Goal: Transaction & Acquisition: Purchase product/service

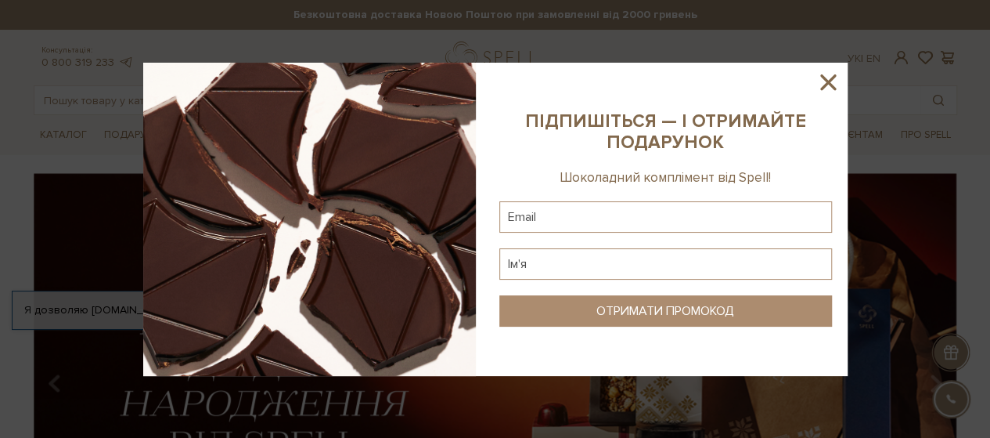
click at [826, 87] on icon at bounding box center [828, 82] width 27 height 27
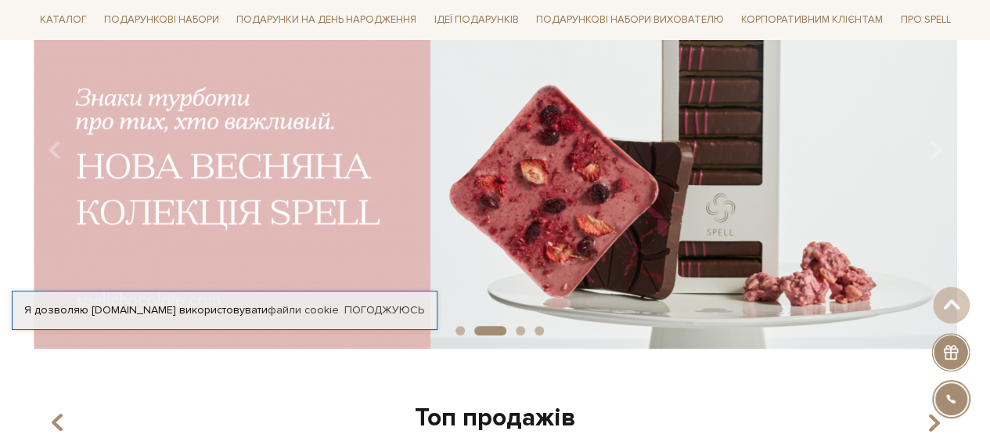
scroll to position [235, 0]
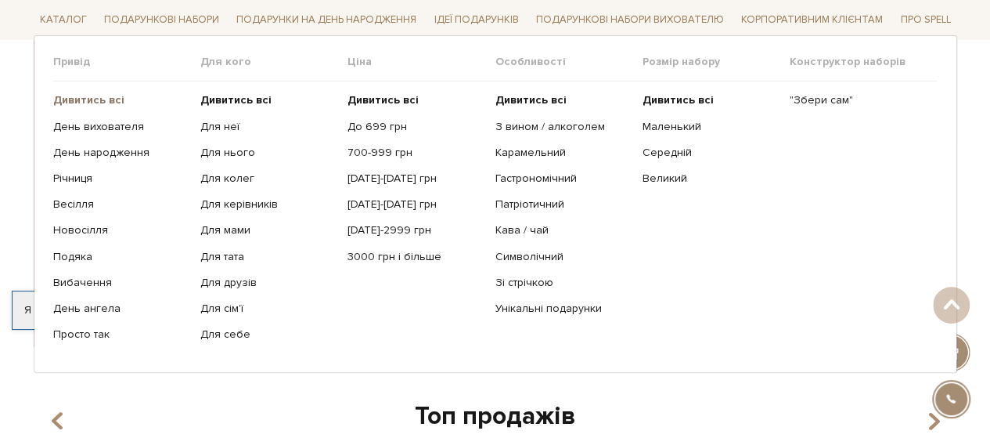
click at [88, 95] on b "Дивитись всі" at bounding box center [88, 99] width 71 height 13
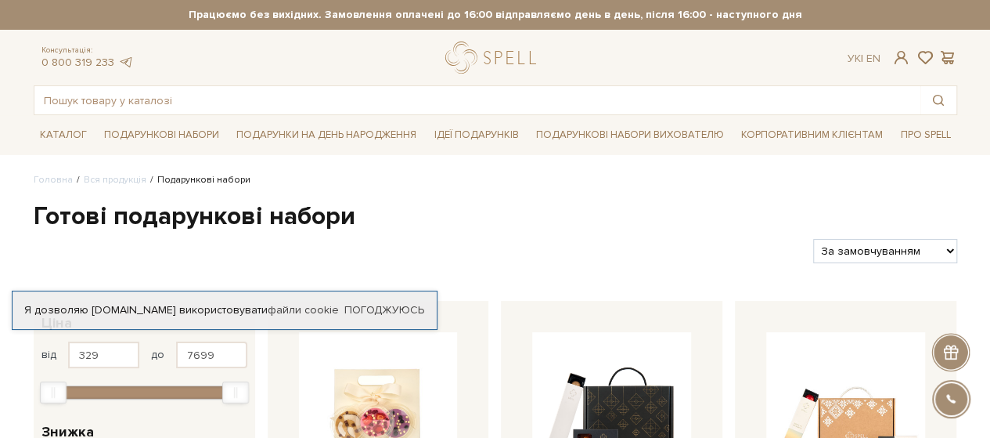
click at [937, 244] on select "За замовчуванням За Ціною (зростання) За Ціною (зменшення) Новинки За популярні…" at bounding box center [885, 251] width 143 height 24
select select "https://spellchocolate.com/our-productions/podarunkovi-box/?sort=p.price&order=…"
click at [814, 239] on select "За замовчуванням За Ціною (зростання) За Ціною (зменшення) Новинки За популярні…" at bounding box center [885, 251] width 143 height 24
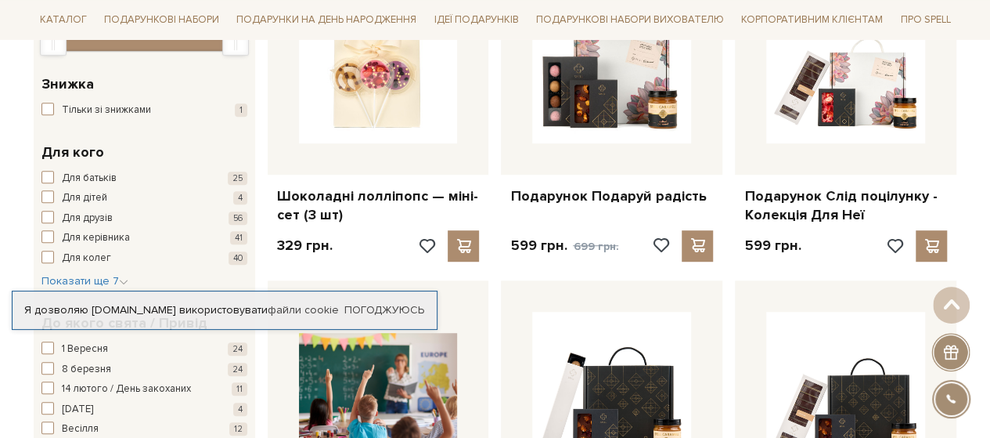
scroll to position [313, 0]
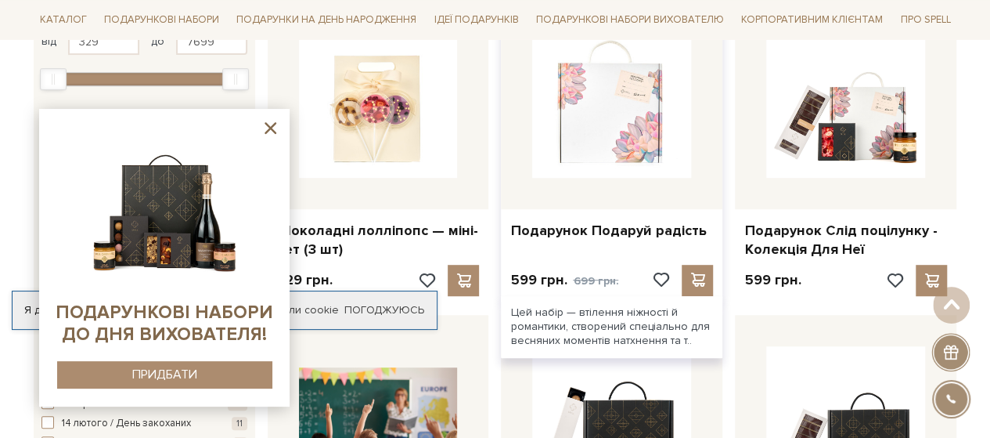
click at [614, 148] on img at bounding box center [611, 98] width 159 height 159
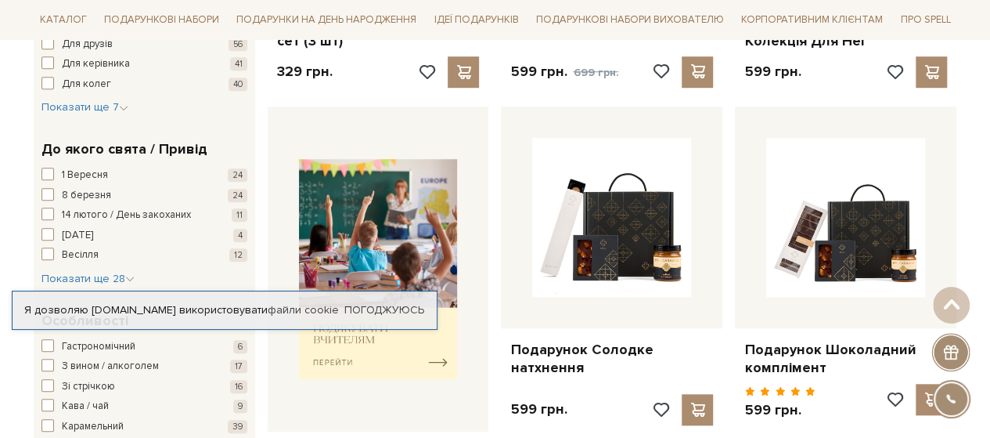
scroll to position [547, 0]
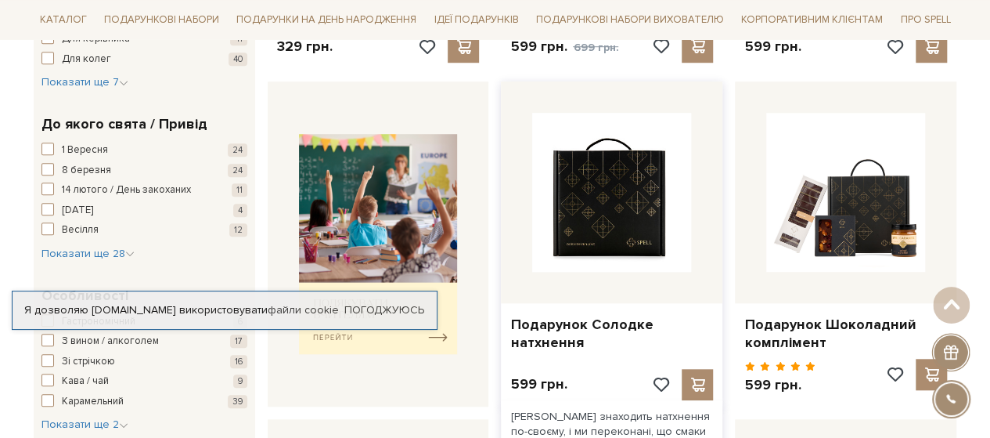
click at [655, 204] on img at bounding box center [611, 192] width 159 height 159
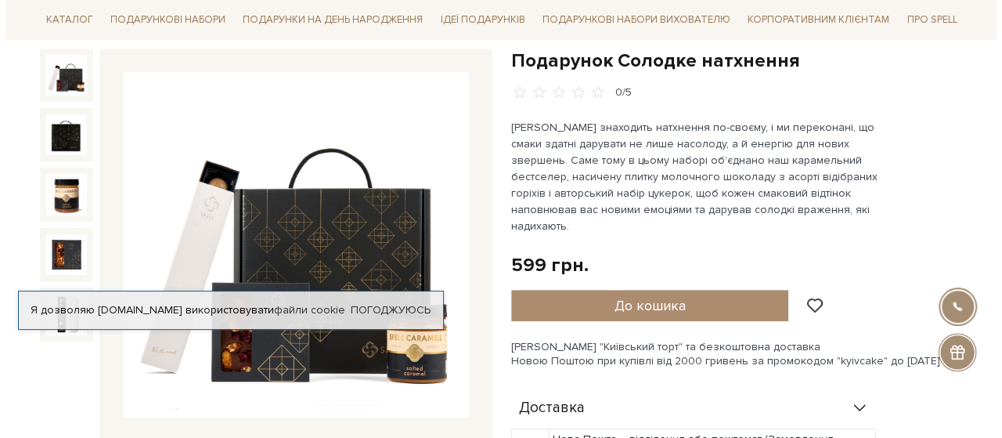
scroll to position [235, 0]
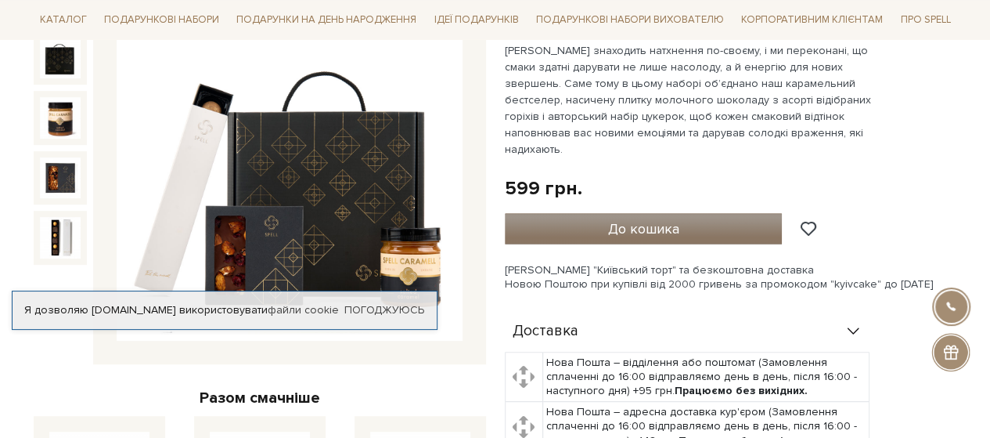
click at [633, 220] on span "До кошика" at bounding box center [643, 228] width 71 height 17
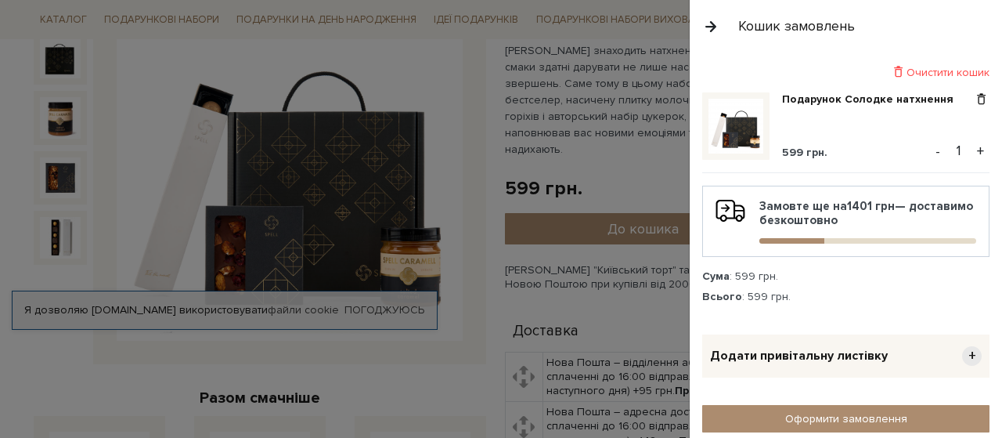
click at [972, 150] on button "+" at bounding box center [981, 150] width 18 height 23
click at [972, 148] on button "+" at bounding box center [981, 150] width 18 height 23
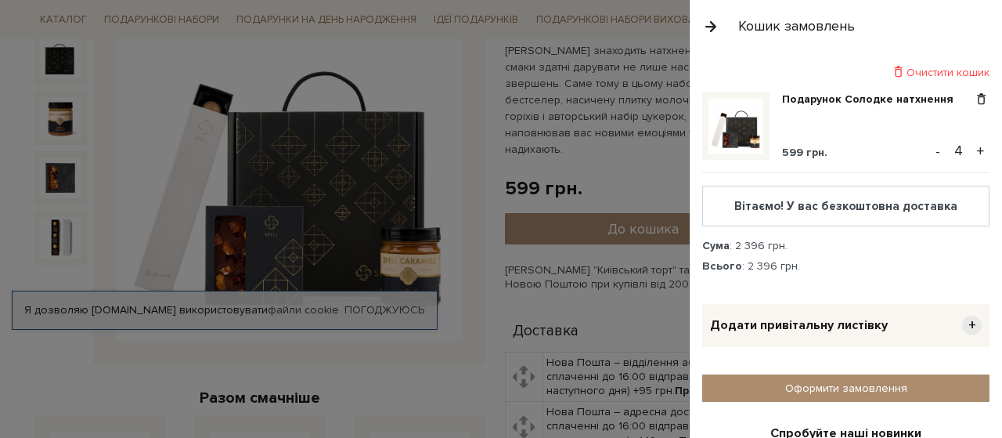
click at [972, 146] on button "+" at bounding box center [981, 150] width 18 height 23
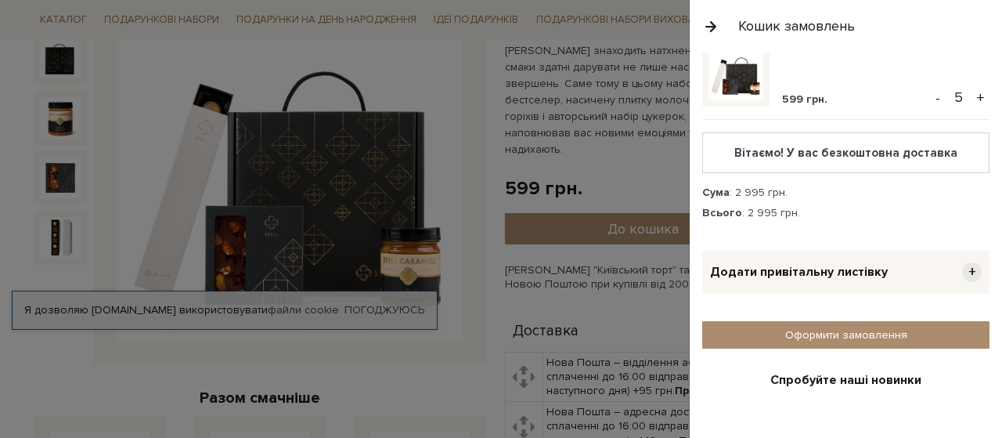
scroll to position [78, 0]
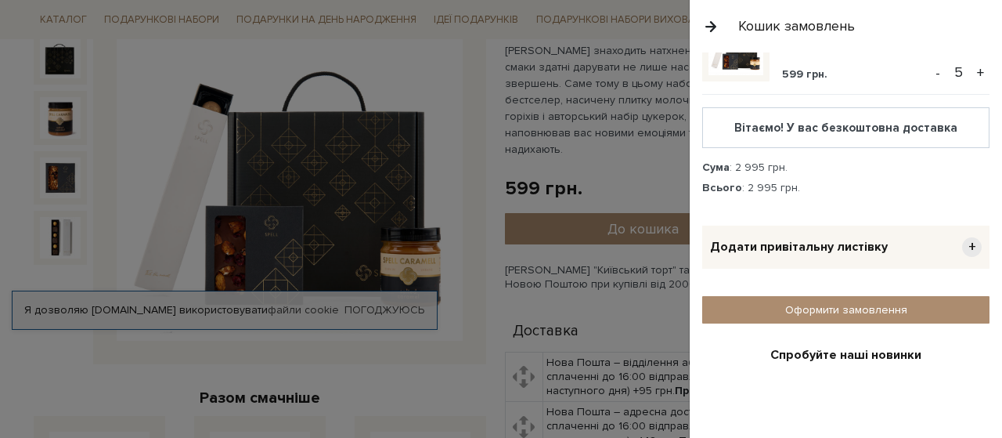
click at [863, 244] on span "Додати привітальну листівку" at bounding box center [799, 247] width 178 height 16
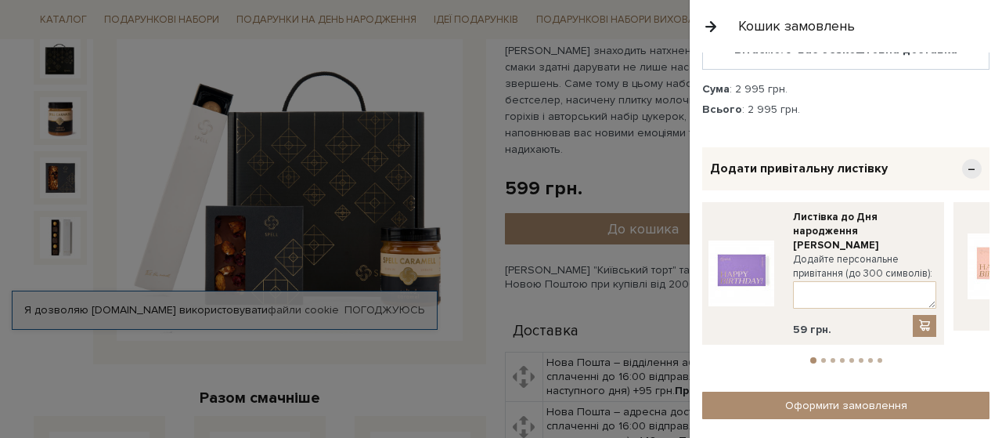
scroll to position [211, 0]
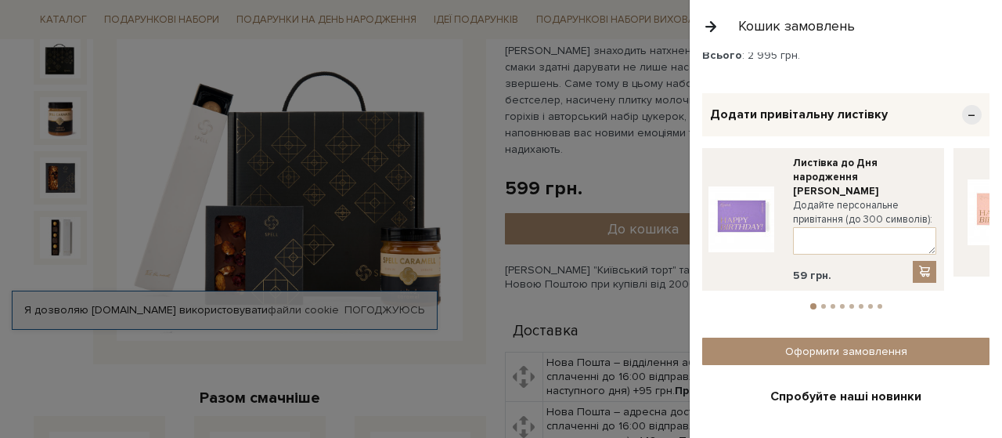
click at [819, 304] on li "2" at bounding box center [823, 306] width 9 height 5
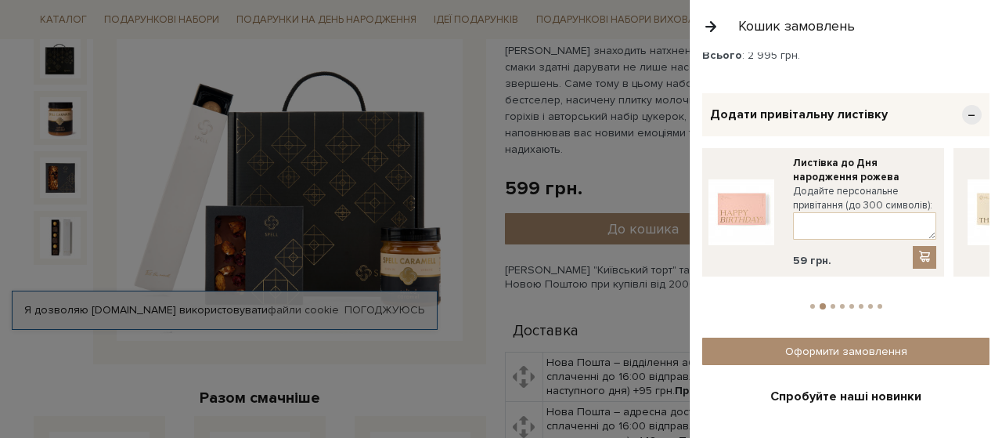
click at [828, 304] on li "3" at bounding box center [832, 306] width 9 height 5
click at [840, 304] on button "4" at bounding box center [842, 306] width 5 height 5
click at [847, 304] on li "5" at bounding box center [851, 306] width 9 height 5
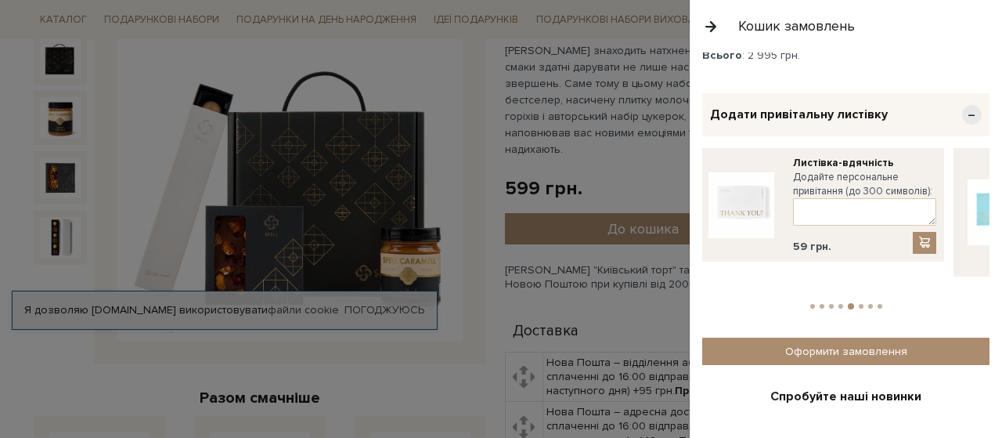
click at [859, 304] on button "6" at bounding box center [861, 306] width 5 height 5
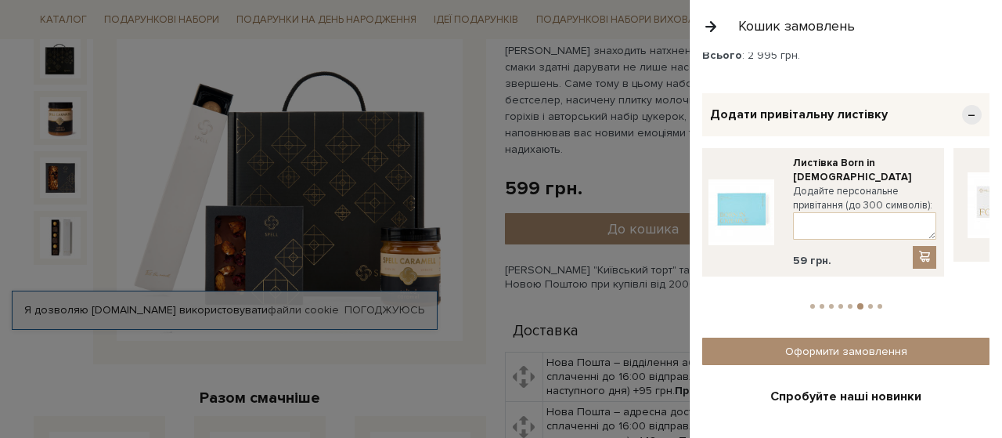
click at [734, 198] on img at bounding box center [742, 212] width 66 height 66
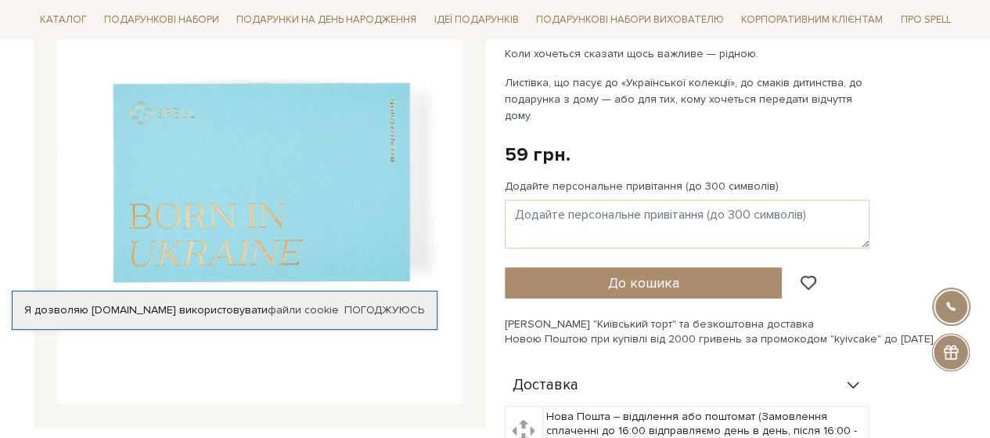
scroll to position [235, 0]
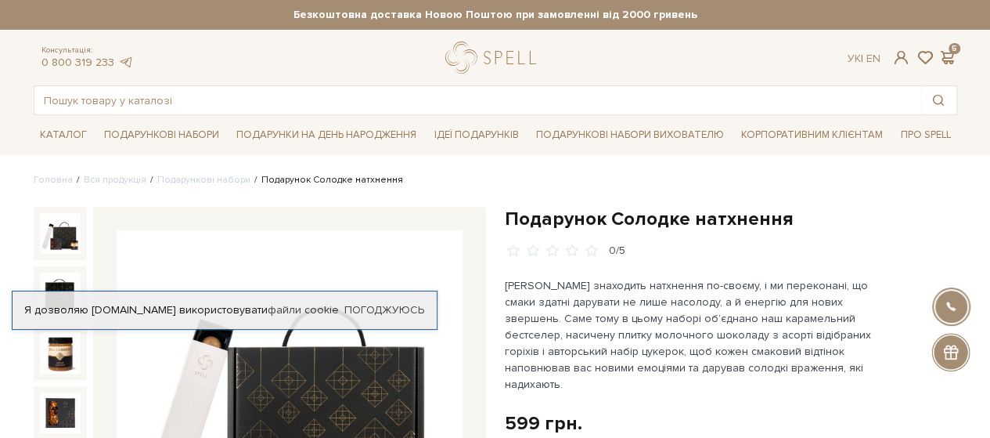
click at [956, 42] on div "Консультація: 0 800 319 233 Ук | En | 5" at bounding box center [495, 57] width 943 height 32
click at [944, 57] on span at bounding box center [948, 57] width 19 height 16
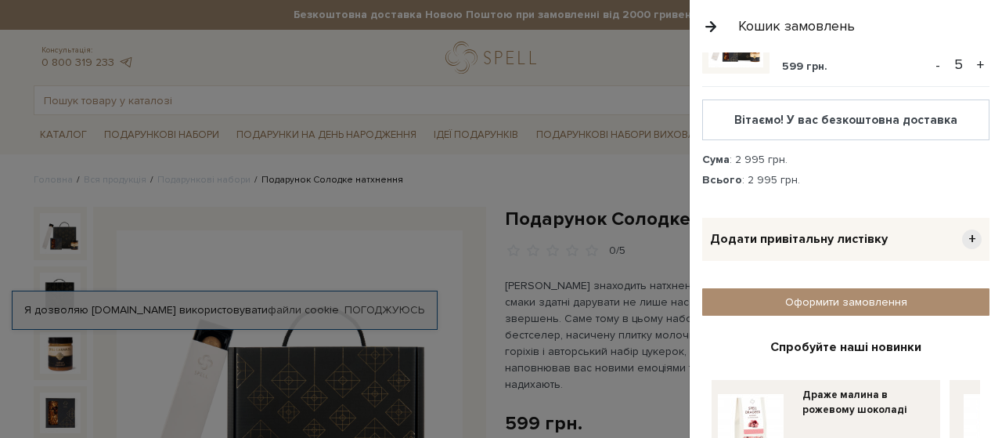
scroll to position [157, 0]
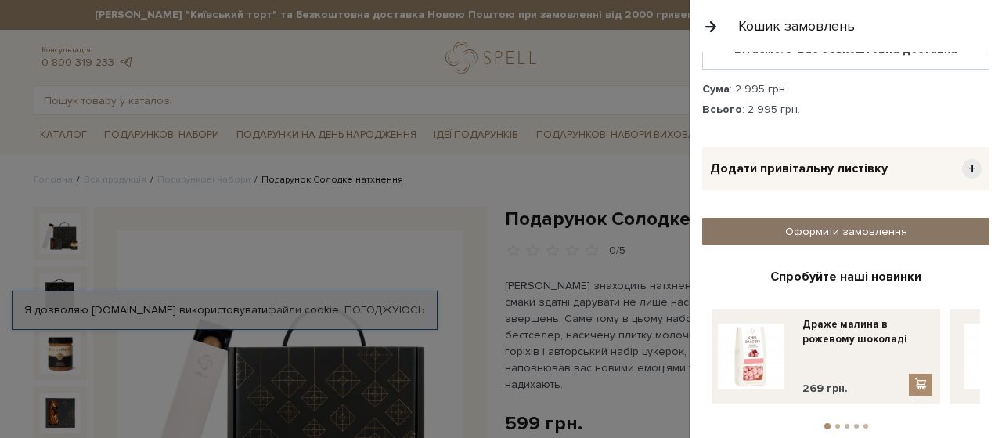
click at [833, 233] on link "Оформити замовлення" at bounding box center [845, 231] width 287 height 27
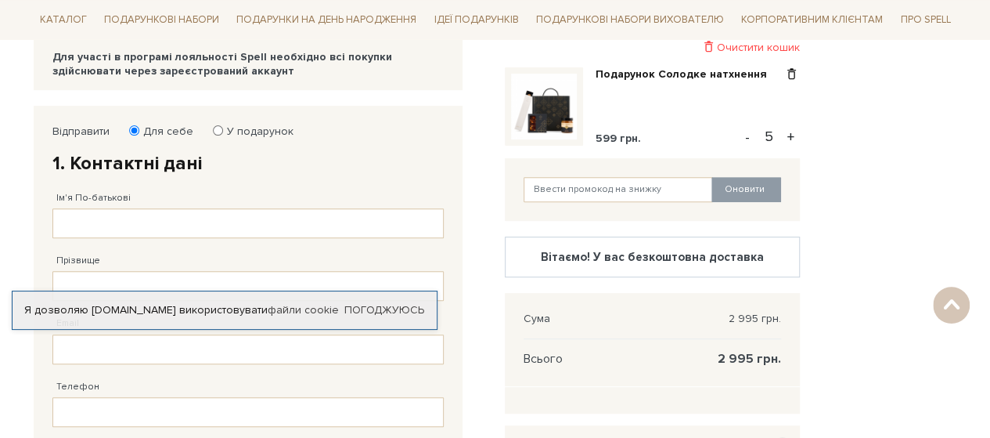
scroll to position [235, 0]
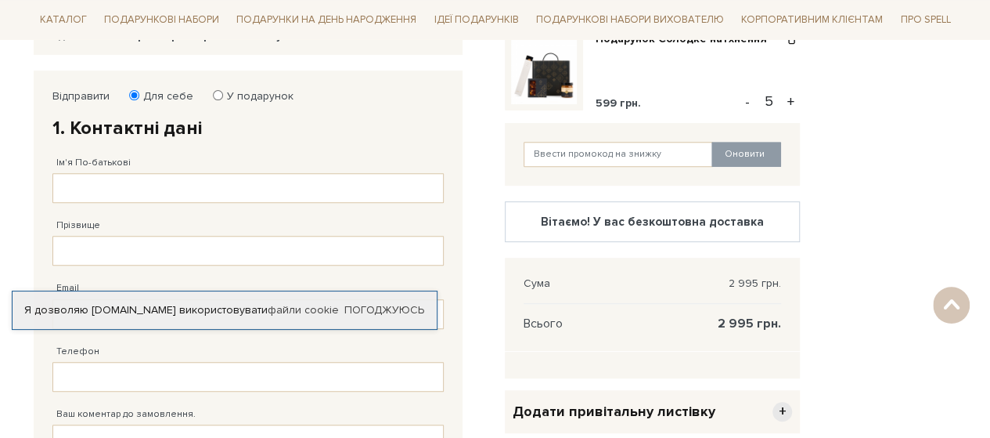
click at [216, 92] on input "У подарунок" at bounding box center [218, 95] width 10 height 10
radio input "true"
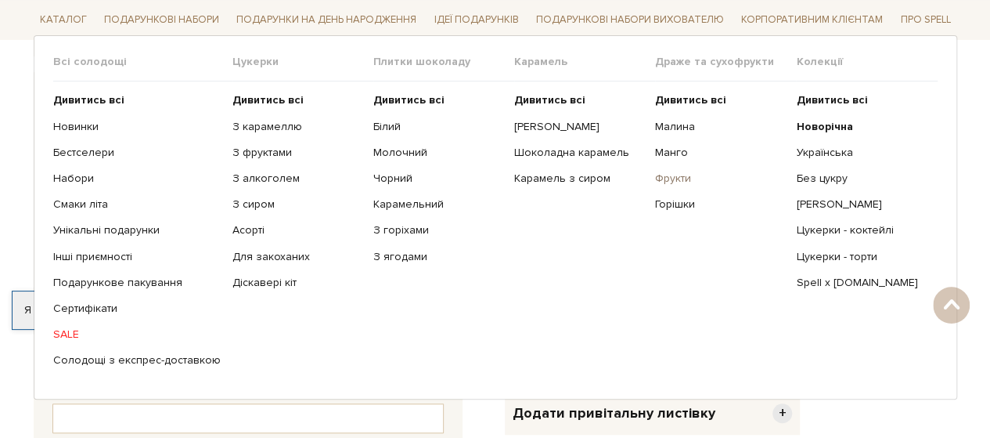
scroll to position [0, 0]
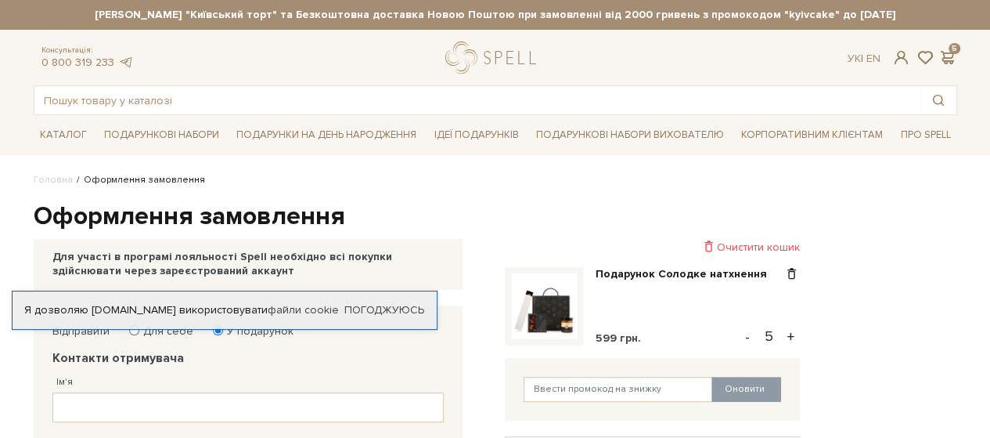
click at [752, 337] on button "-" at bounding box center [748, 336] width 16 height 23
type input "2"
click at [752, 337] on button "-" at bounding box center [748, 336] width 16 height 23
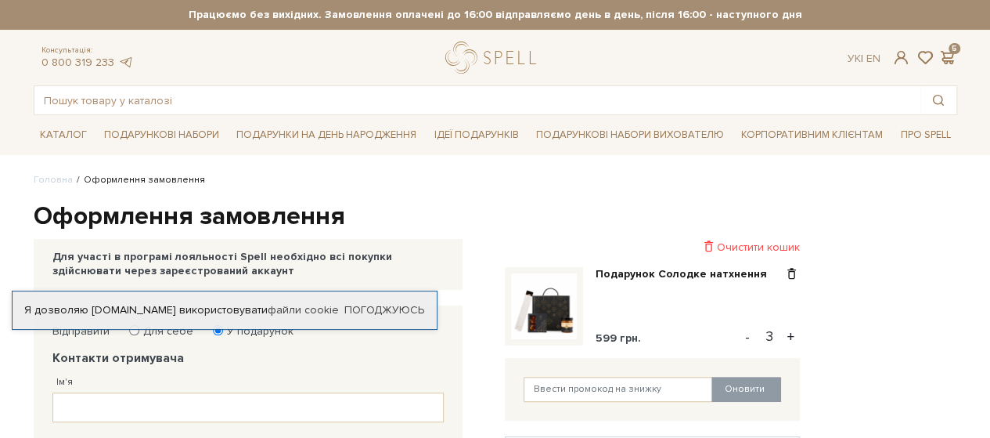
type input "2"
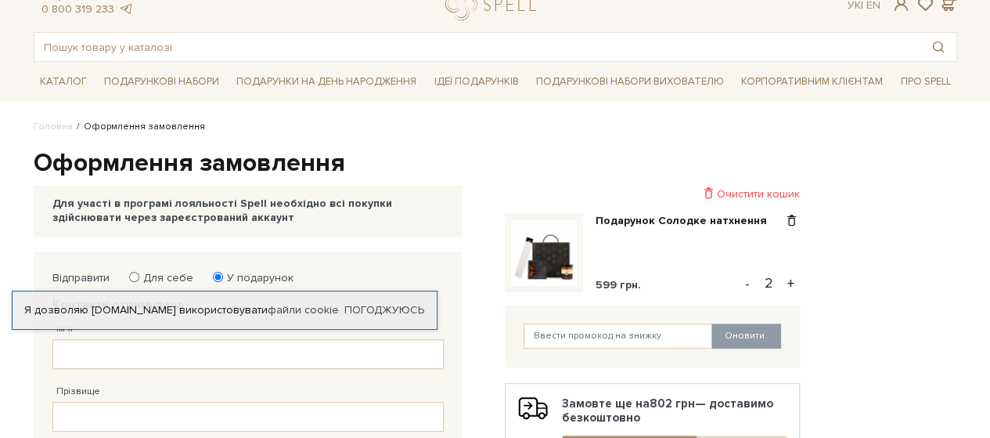
scroll to position [78, 0]
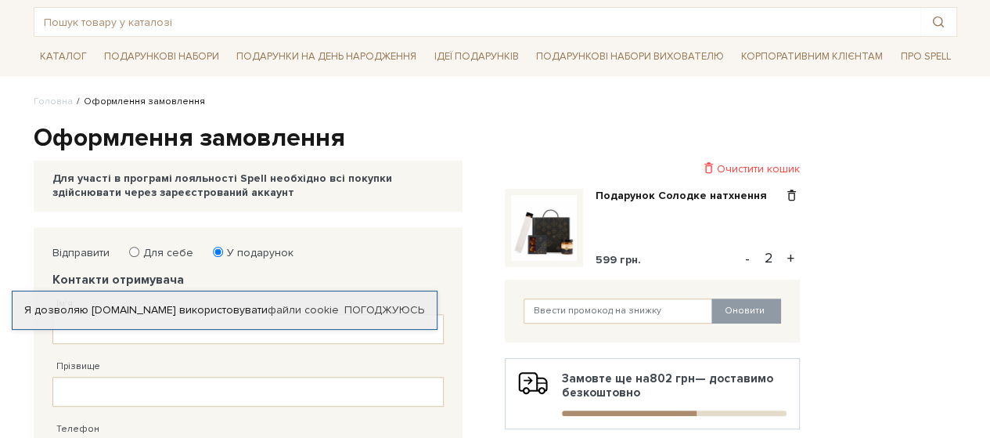
click at [751, 257] on button "-" at bounding box center [748, 258] width 16 height 23
type input "1"
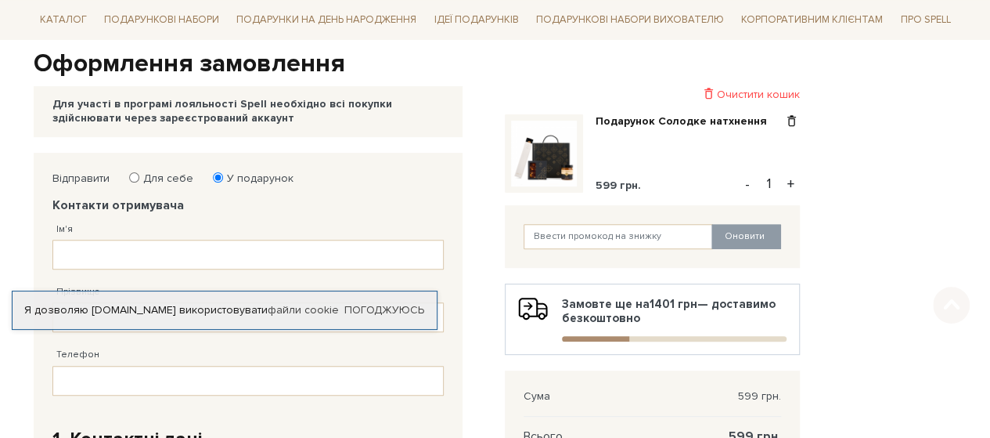
scroll to position [157, 0]
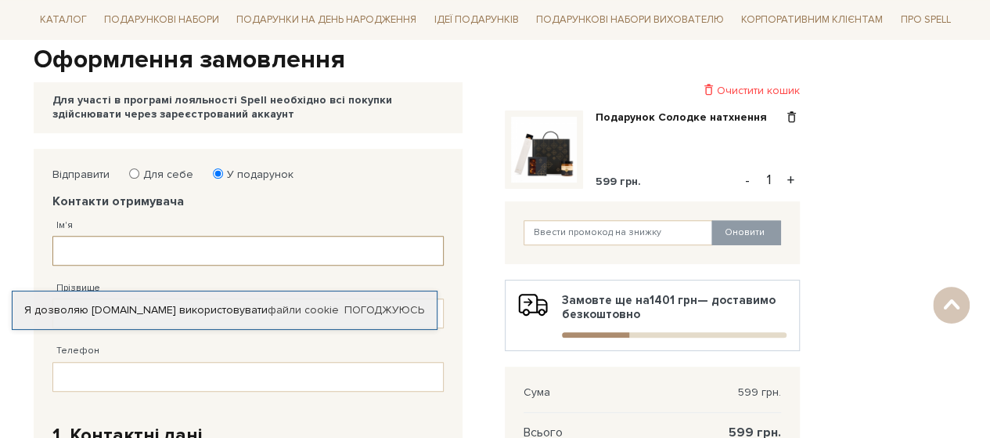
click at [70, 246] on input "Ім'я" at bounding box center [247, 251] width 391 height 30
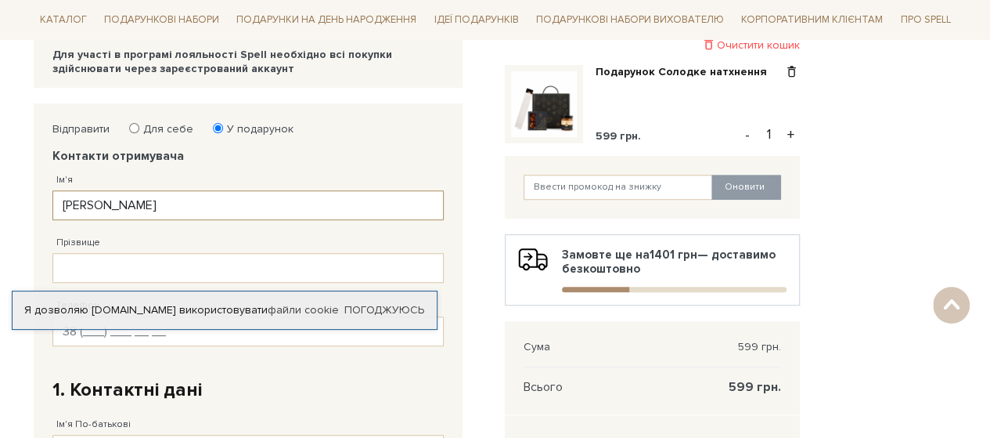
scroll to position [235, 0]
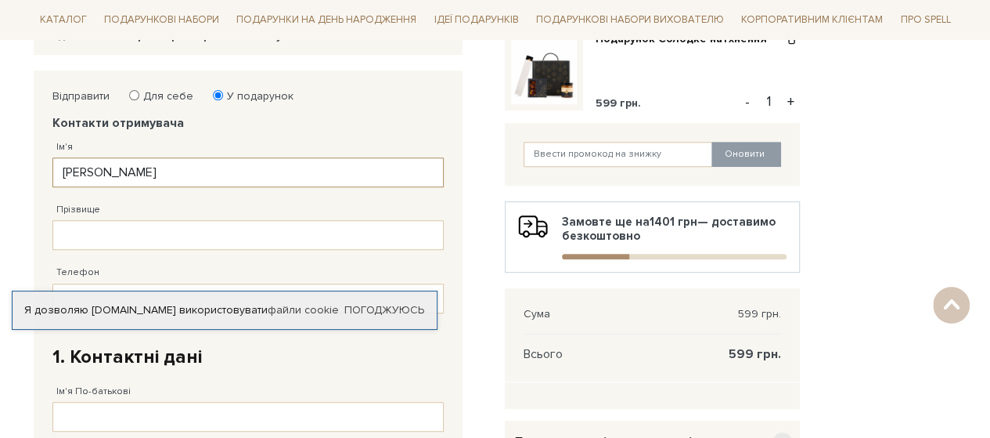
type input "[PERSON_NAME]"
drag, startPoint x: 390, startPoint y: 297, endPoint x: 387, endPoint y: 305, distance: 8.4
click at [390, 298] on div "Я дозволяю spellchocolate.com використовувати файли cookie Погоджуюсь" at bounding box center [225, 309] width 426 height 39
click at [387, 306] on link "Погоджуюсь" at bounding box center [385, 310] width 80 height 14
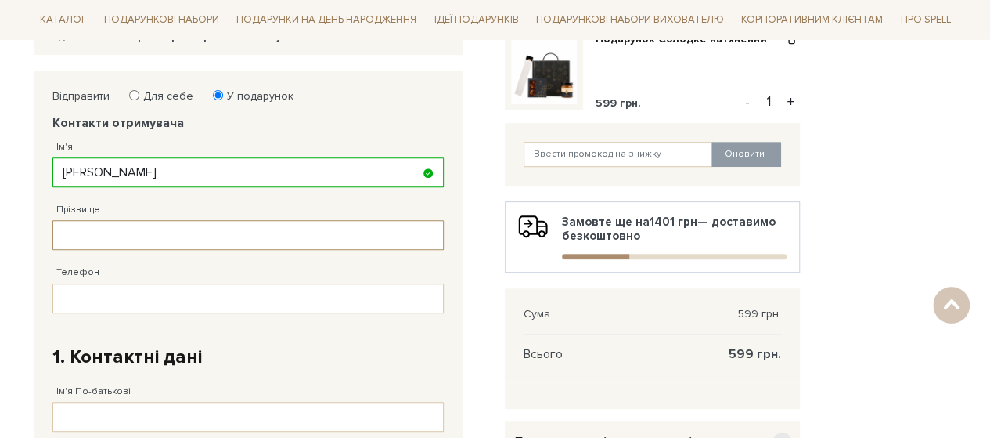
drag, startPoint x: 111, startPoint y: 225, endPoint x: 102, endPoint y: 234, distance: 13.3
click at [111, 225] on input "Прізвище" at bounding box center [247, 235] width 391 height 30
type input "[PERSON_NAME]"
click at [78, 283] on input "Телефон" at bounding box center [247, 298] width 391 height 30
type input "38 (0__) ___ __ __"
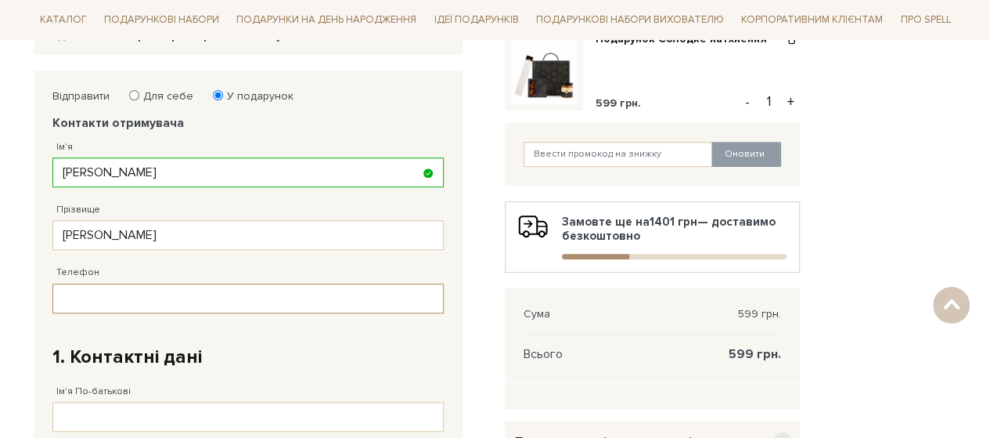
paste input "[PHONE_NUMBER]"
type input "[PHONE_NUMBER]"
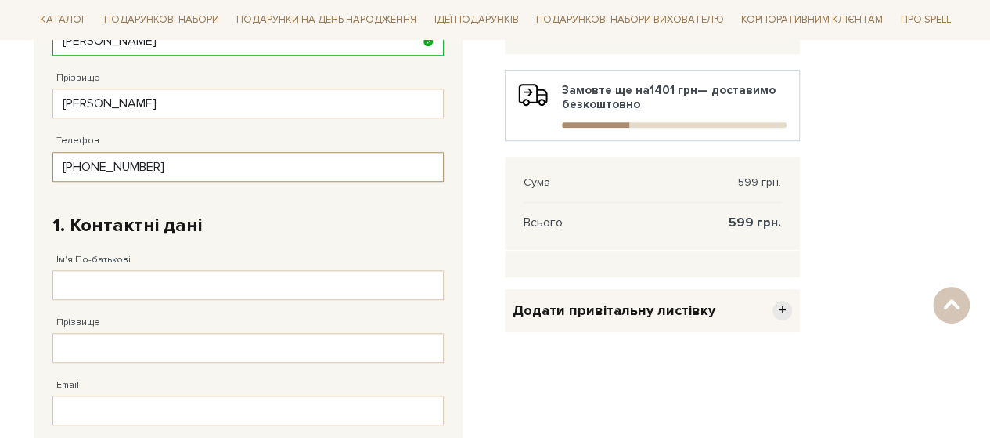
scroll to position [391, 0]
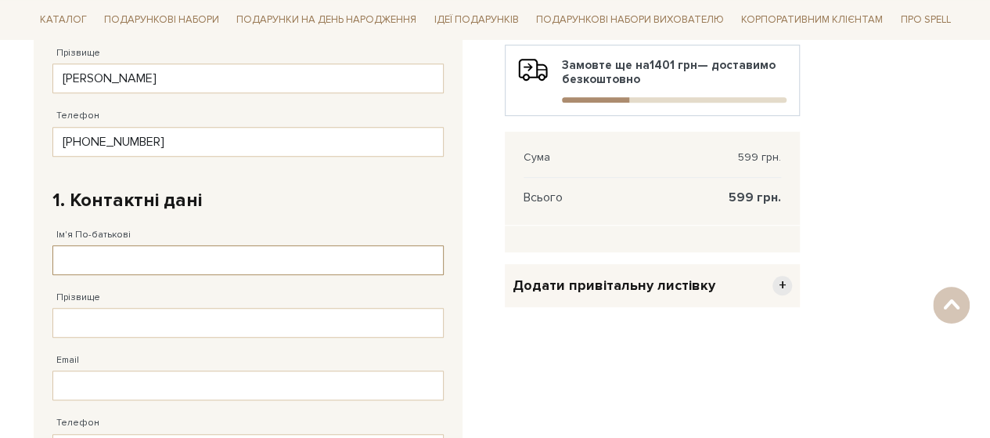
click at [117, 256] on input "Ім'я По-батькові" at bounding box center [247, 260] width 391 height 30
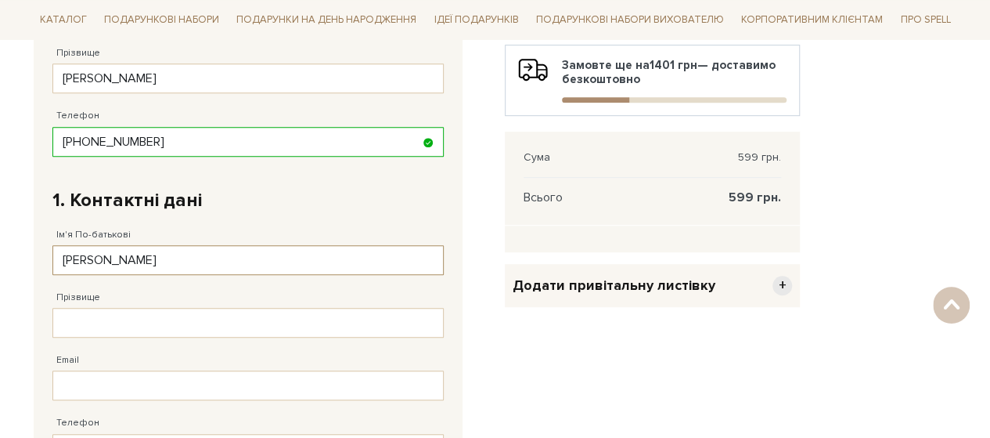
drag, startPoint x: 143, startPoint y: 259, endPoint x: 45, endPoint y: 237, distance: 100.3
click at [45, 237] on div "Відправити Для себе У подарунок Контакти отримувача Ім'я Кайсимова Заповніть по…" at bounding box center [248, 282] width 407 height 714
type input "[PERSON_NAME]"
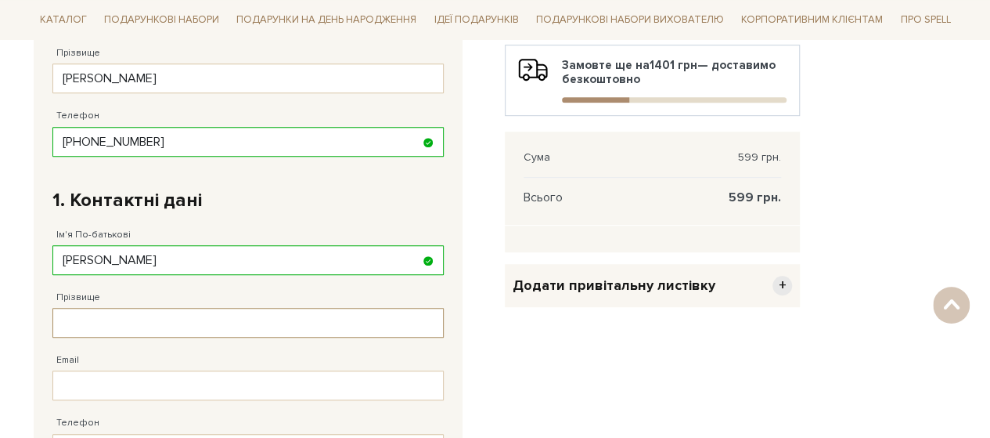
click at [63, 315] on input "Прізвище" at bounding box center [247, 323] width 391 height 30
type input "[PERSON_NAME]"
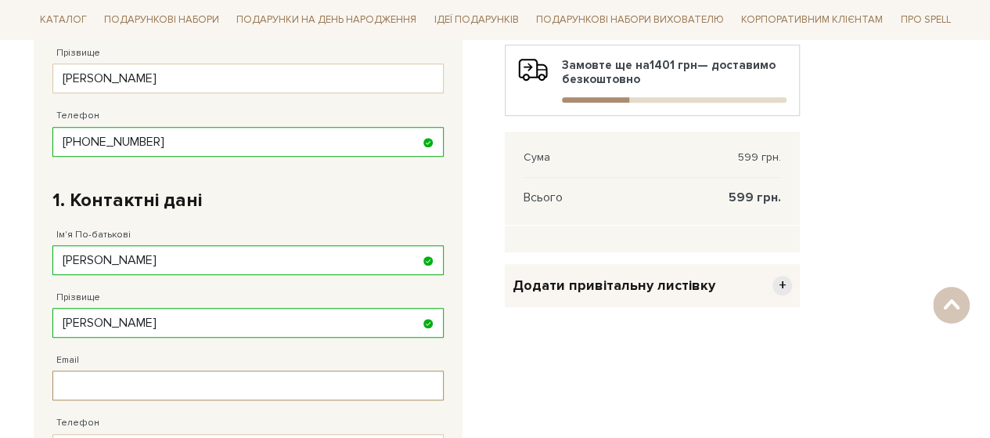
click at [98, 372] on input "Email" at bounding box center [247, 385] width 391 height 30
click at [75, 380] on input "Email" at bounding box center [247, 385] width 391 height 30
paste input "[EMAIL_ADDRESS][DOMAIN_NAME]"
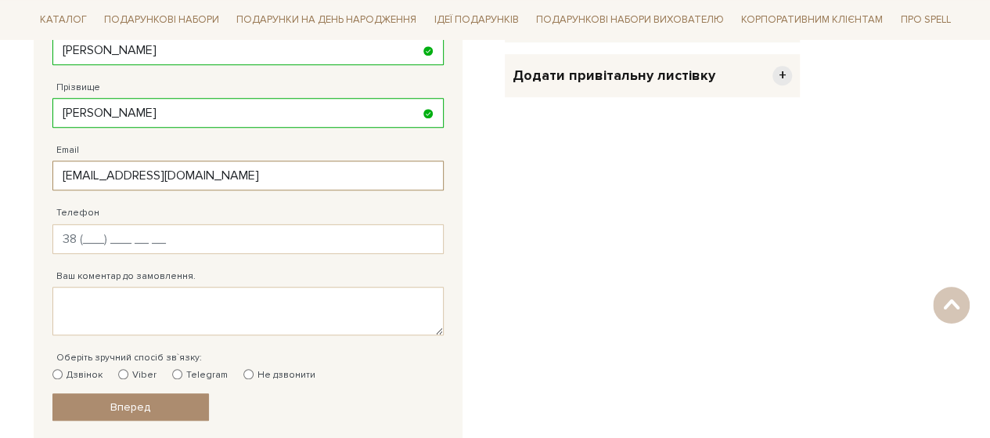
scroll to position [626, 0]
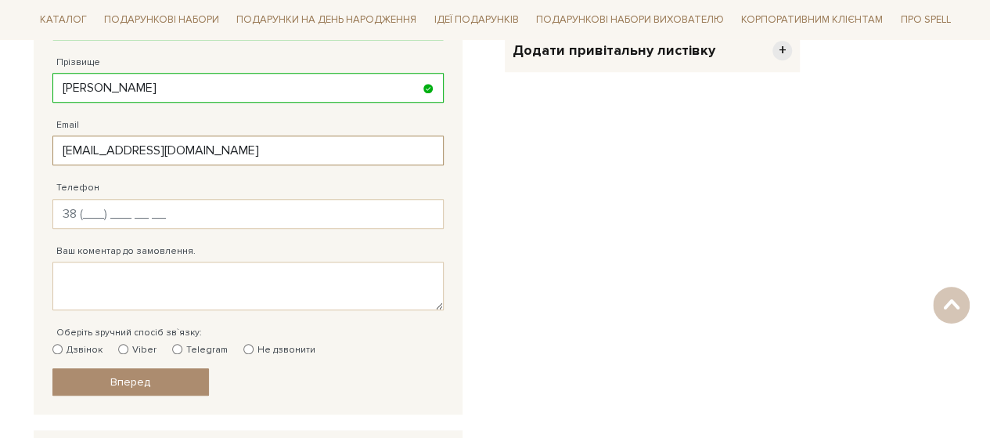
type input "[EMAIL_ADDRESS][DOMAIN_NAME]"
click at [110, 201] on input "Телефон" at bounding box center [247, 214] width 391 height 30
type input "[PHONE_NUMBER]"
click at [102, 271] on textarea "Ваш коментар до замовлення." at bounding box center [247, 286] width 391 height 49
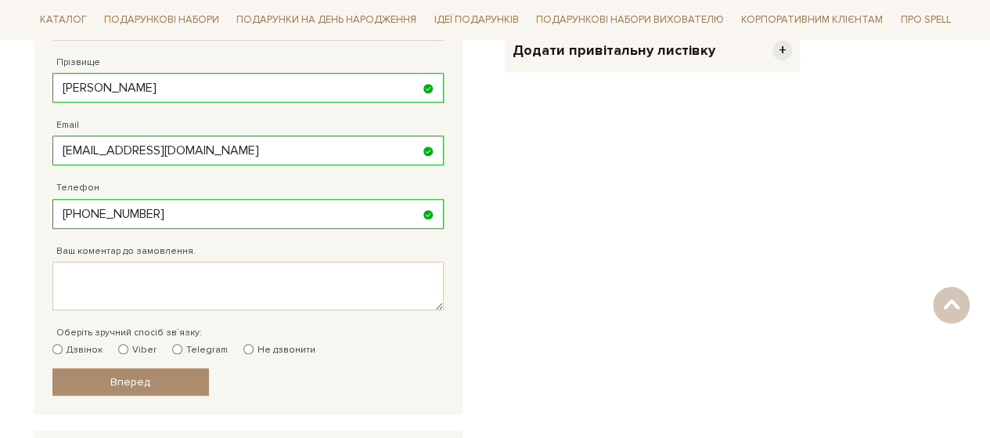
click at [58, 344] on input "Дзвінок" at bounding box center [57, 349] width 10 height 10
radio input "true"
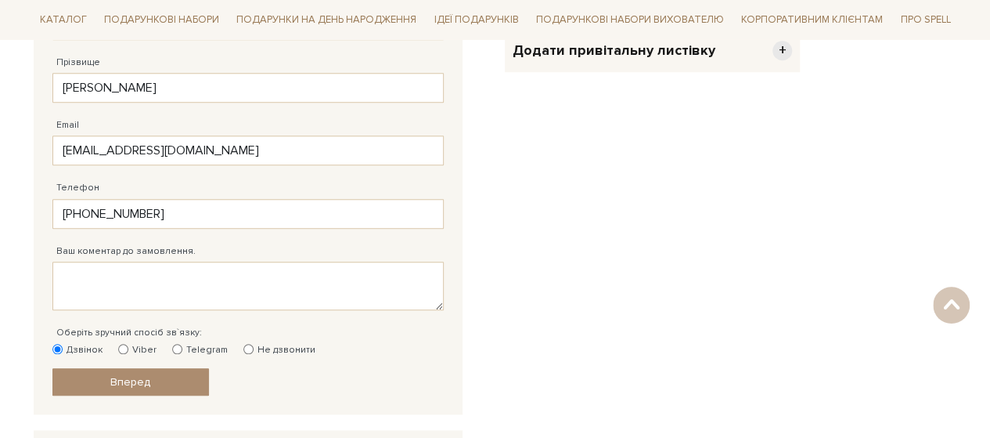
click at [124, 381] on span "Вперед" at bounding box center [130, 381] width 40 height 13
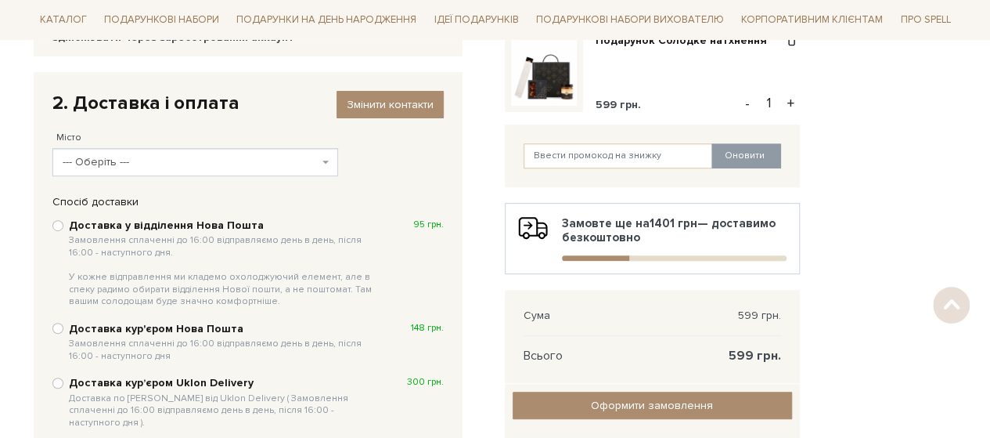
scroll to position [235, 0]
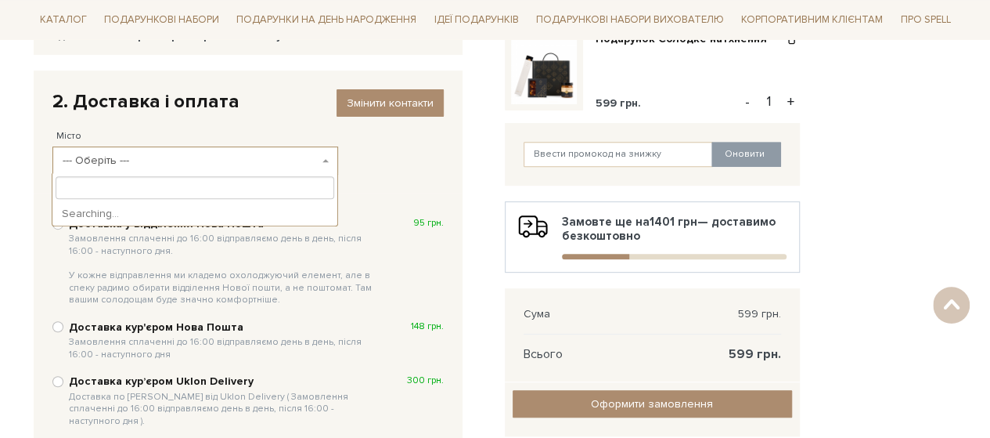
click at [78, 157] on span "--- Оберіть ---" at bounding box center [191, 161] width 256 height 16
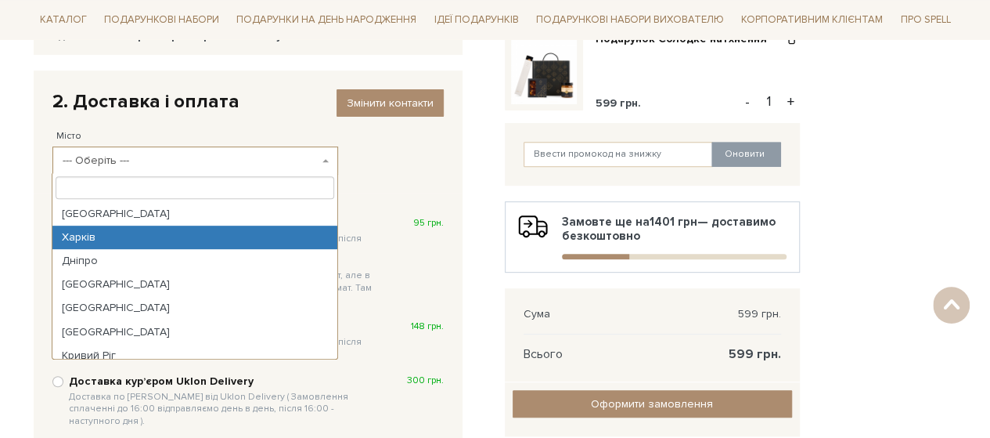
select select "Харків"
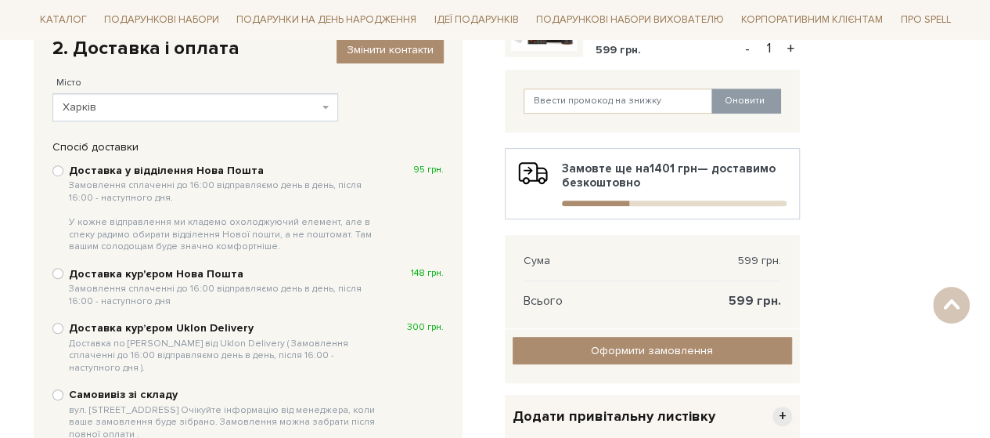
scroll to position [313, 0]
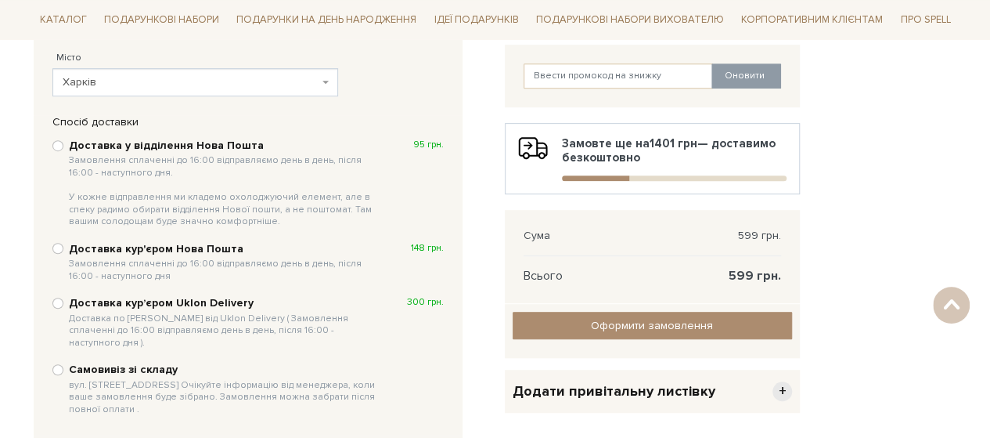
click at [76, 140] on b "Доставка у відділення Нова Пошта Замовлення сплаченні до 16:00 відправляємо ден…" at bounding box center [225, 183] width 312 height 89
click at [63, 140] on input "Доставка у відділення Нова Пошта Замовлення сплаченні до 16:00 відправляємо ден…" at bounding box center [57, 145] width 11 height 11
radio input "true"
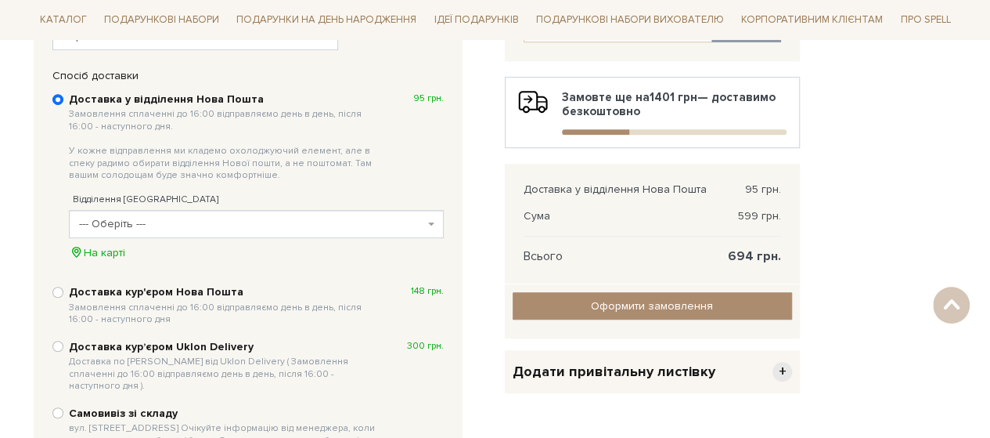
scroll to position [391, 0]
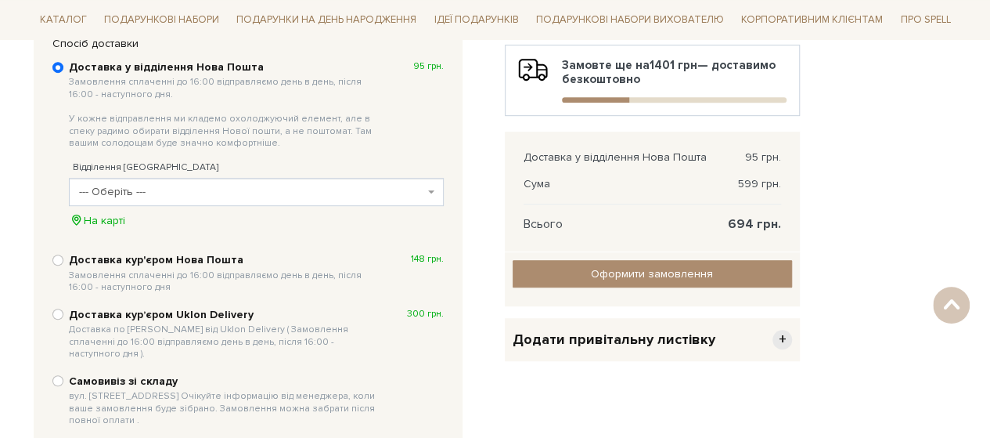
click at [155, 189] on span "--- Оберіть ---" at bounding box center [251, 192] width 345 height 16
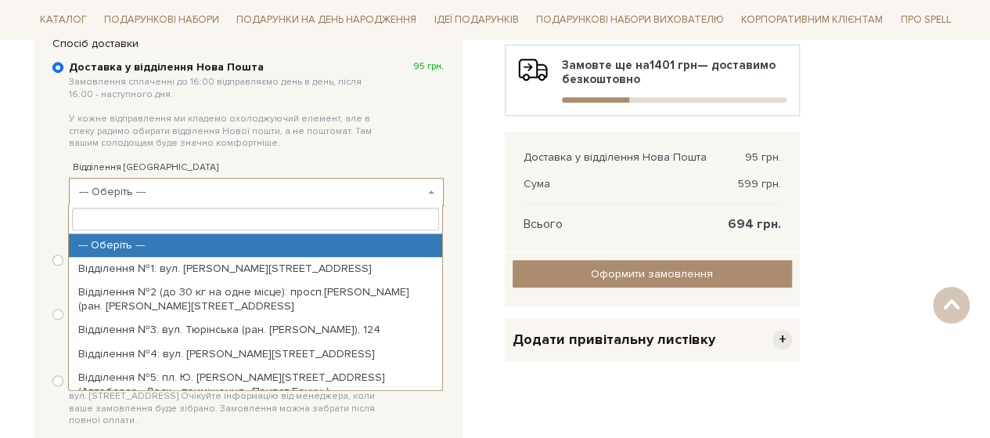
paste input "135"
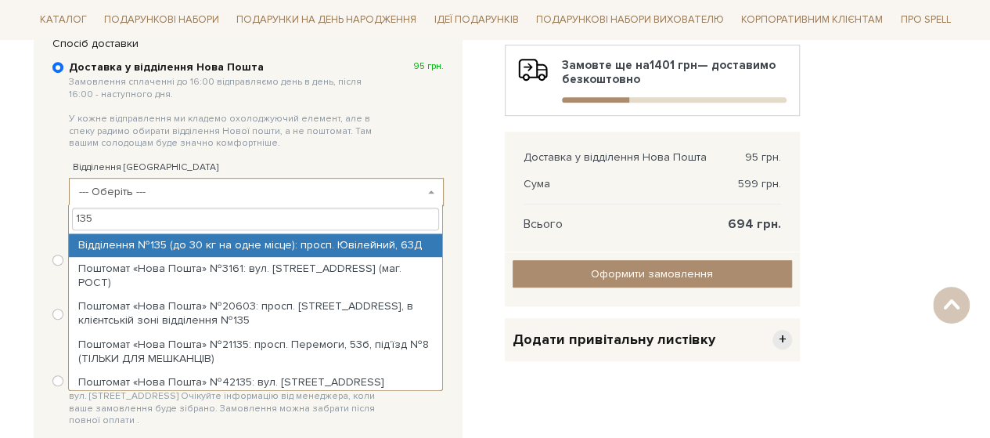
type input "135"
select select "Відділення №135 (до 30 кг на одне місце): просп. Ювілейний, 63Д"
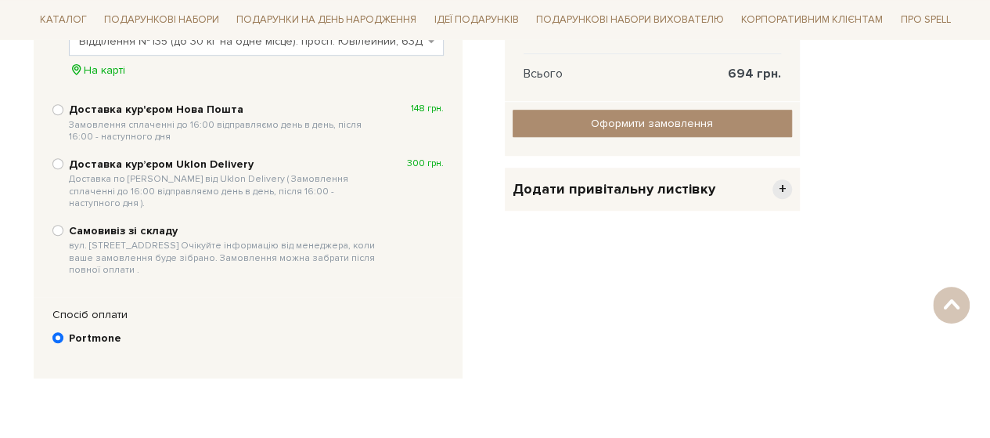
scroll to position [573, 0]
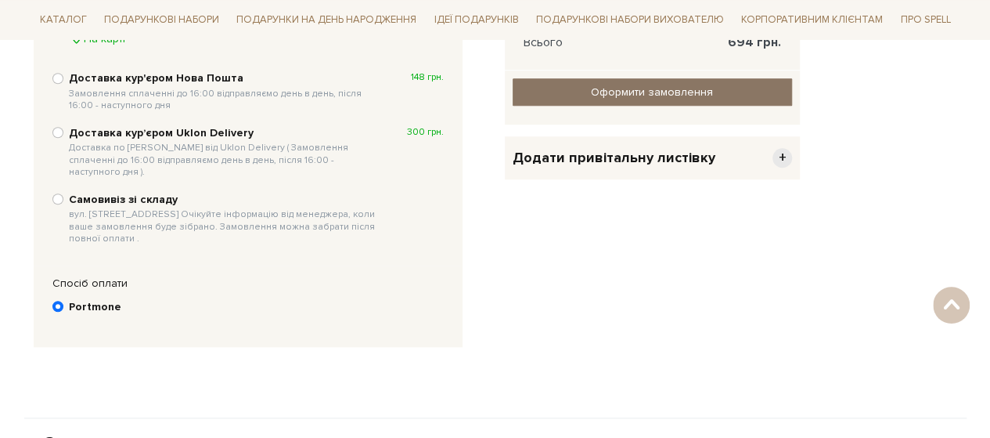
click at [650, 96] on input "Оформити замовлення" at bounding box center [653, 91] width 280 height 27
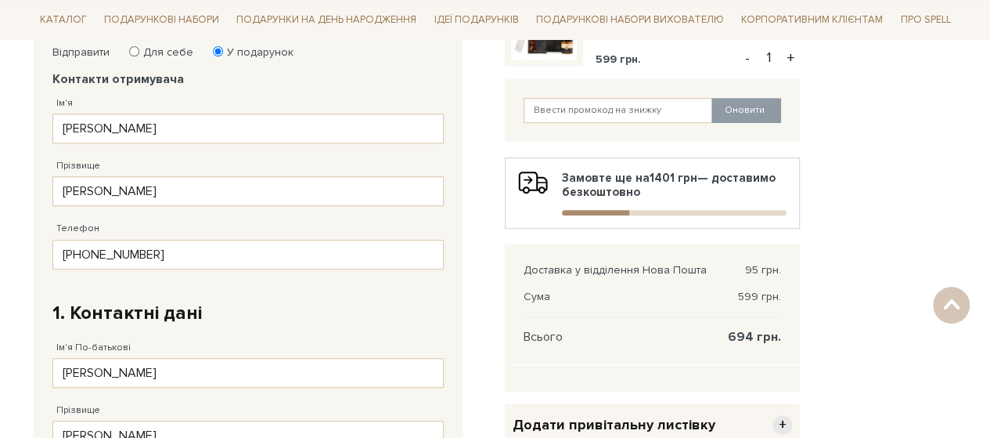
scroll to position [313, 0]
